Goal: Transaction & Acquisition: Purchase product/service

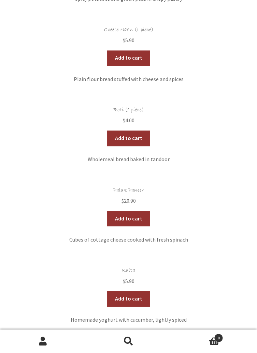
scroll to position [862, 0]
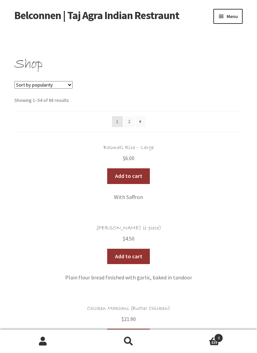
click at [24, 84] on select "Sort by popularity Sort by latest Sort by price: low to high Sort by price: hig…" at bounding box center [43, 84] width 58 height 7
click at [78, 59] on h1 "Shop" at bounding box center [128, 64] width 228 height 17
click at [232, 13] on span "Menu" at bounding box center [231, 16] width 11 height 6
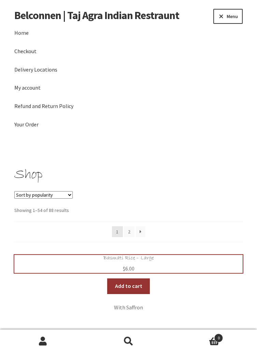
click at [35, 264] on span "$ 6.00" at bounding box center [128, 268] width 228 height 9
